Goal: Task Accomplishment & Management: Complete application form

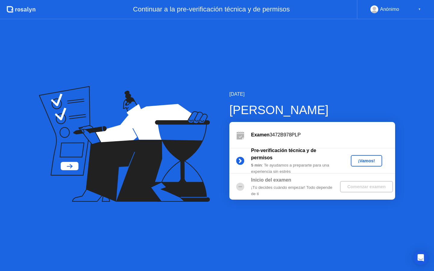
click at [369, 160] on div "¡Vamos!" at bounding box center [366, 161] width 27 height 5
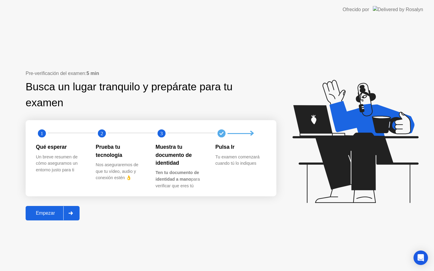
click at [50, 214] on div "Empezar" at bounding box center [45, 213] width 36 height 5
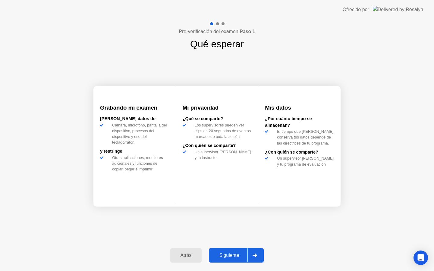
click at [234, 252] on button "Siguiente" at bounding box center [236, 255] width 55 height 14
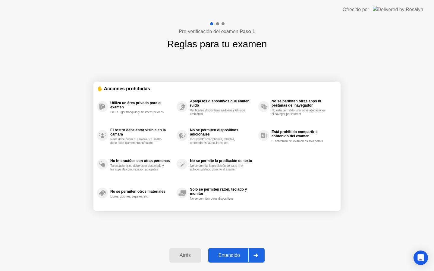
click at [229, 258] on div "Entendido" at bounding box center [229, 255] width 38 height 5
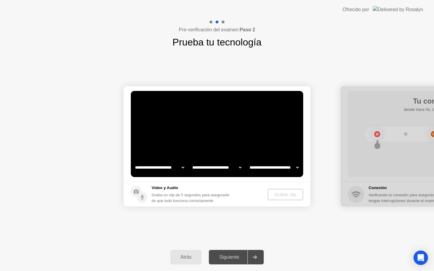
select select "**********"
select select "*******"
click at [286, 195] on div "Grabar clip" at bounding box center [286, 194] width 31 height 5
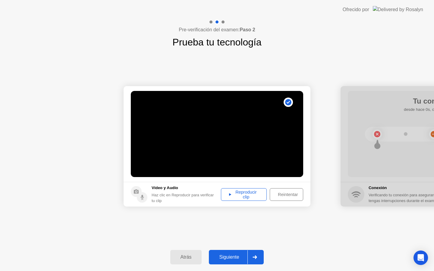
click at [239, 194] on div "Reproducir clip" at bounding box center [244, 195] width 42 height 10
click at [232, 255] on div "Siguiente" at bounding box center [229, 257] width 37 height 5
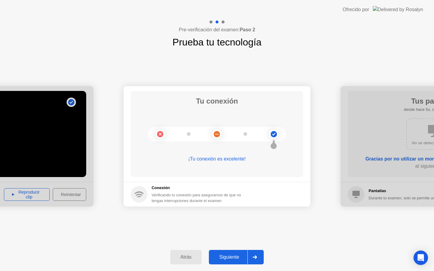
click at [233, 256] on div "Siguiente" at bounding box center [229, 257] width 37 height 5
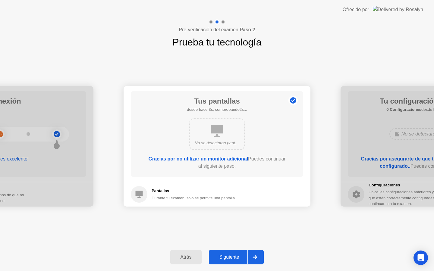
click at [233, 256] on div "Siguiente" at bounding box center [229, 257] width 37 height 5
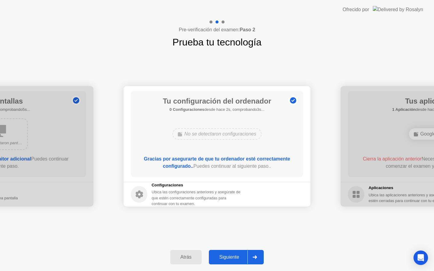
click at [233, 256] on div "Siguiente" at bounding box center [229, 257] width 37 height 5
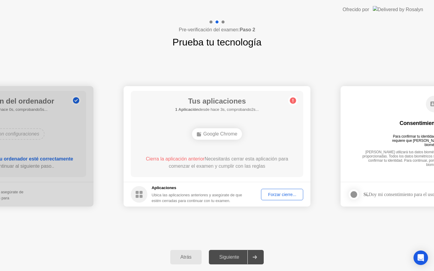
click at [288, 194] on div "Forzar cierre..." at bounding box center [282, 194] width 38 height 5
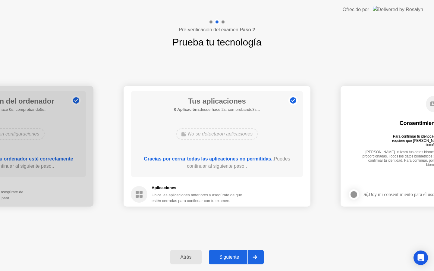
click at [230, 258] on div "Siguiente" at bounding box center [229, 257] width 37 height 5
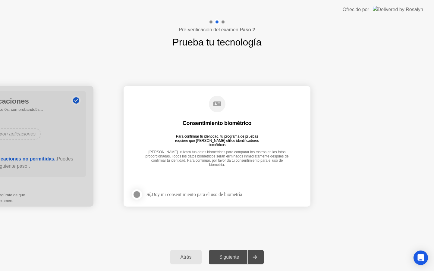
click at [139, 196] on div at bounding box center [136, 194] width 7 height 7
click at [238, 256] on div "Siguiente" at bounding box center [229, 257] width 37 height 5
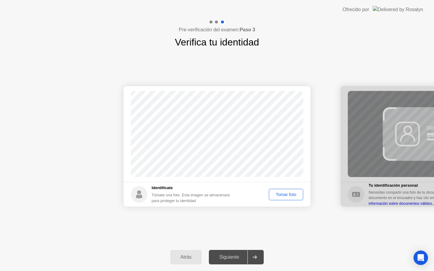
click at [287, 196] on div "Tomar foto" at bounding box center [286, 194] width 30 height 5
click at [229, 258] on div "Siguiente" at bounding box center [229, 257] width 37 height 5
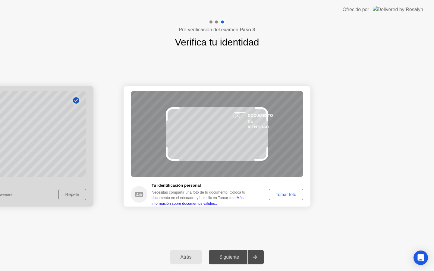
click at [284, 193] on div "Tomar foto" at bounding box center [286, 194] width 30 height 5
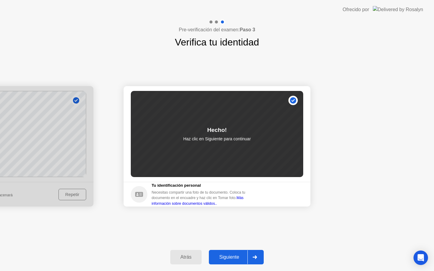
click at [229, 259] on div "Siguiente" at bounding box center [229, 257] width 37 height 5
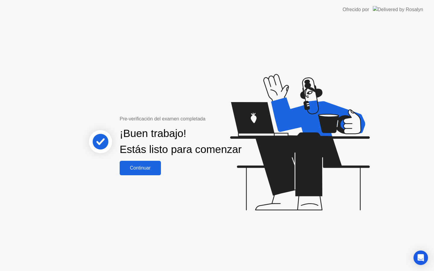
click at [147, 171] on div "Continuar" at bounding box center [141, 168] width 38 height 5
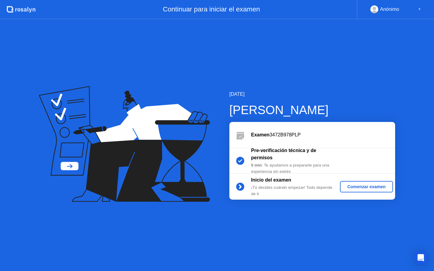
click at [370, 185] on div "Comenzar examen" at bounding box center [367, 187] width 48 height 5
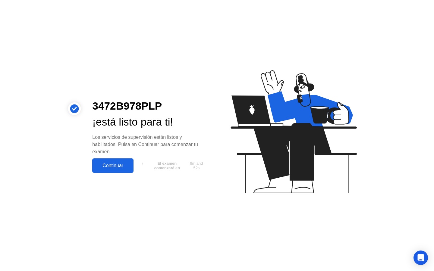
click at [111, 163] on div "Continuar" at bounding box center [113, 165] width 38 height 5
